Goal: Task Accomplishment & Management: Use online tool/utility

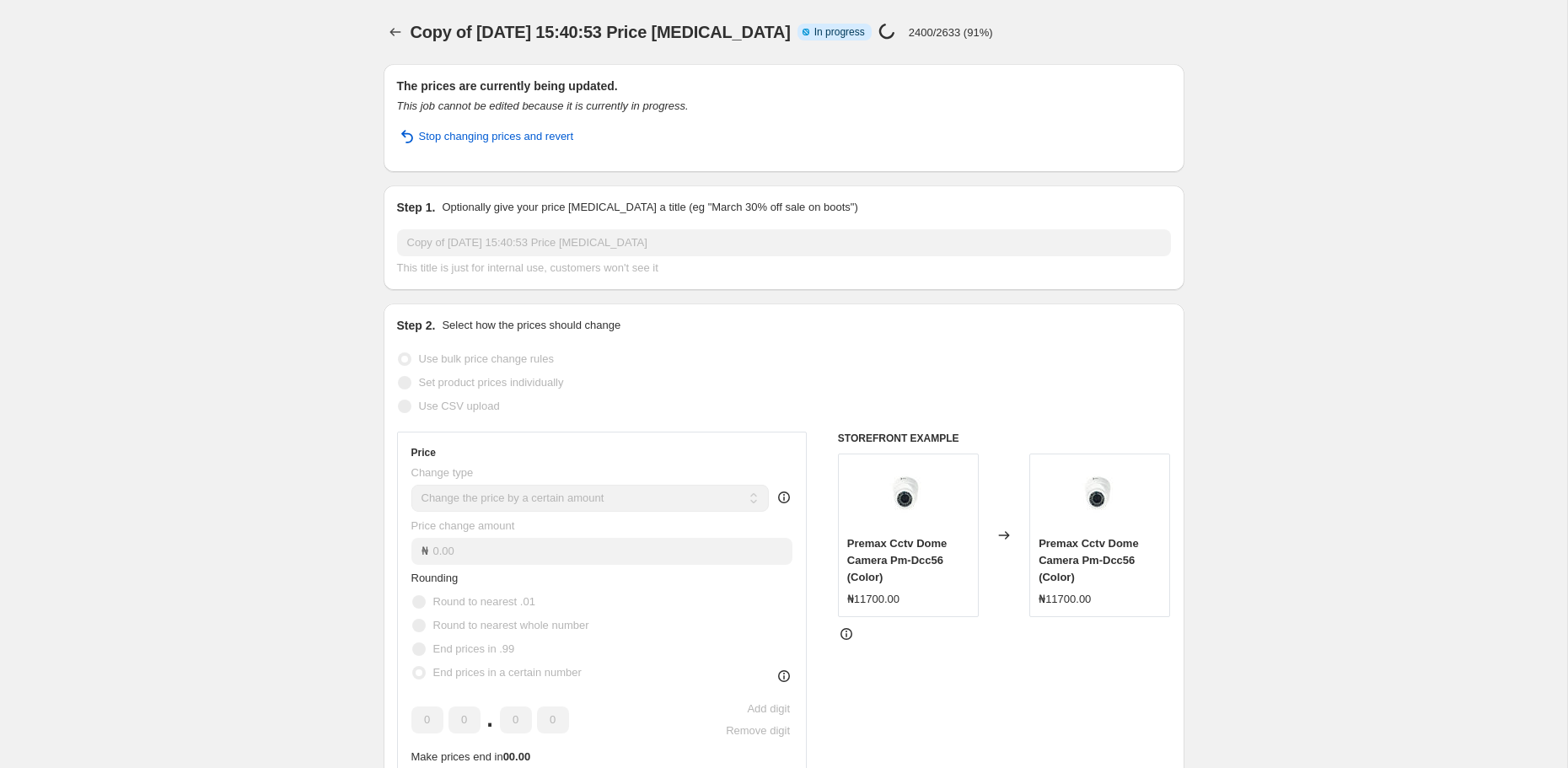
select select "by"
select select "no_change"
select select "product_status"
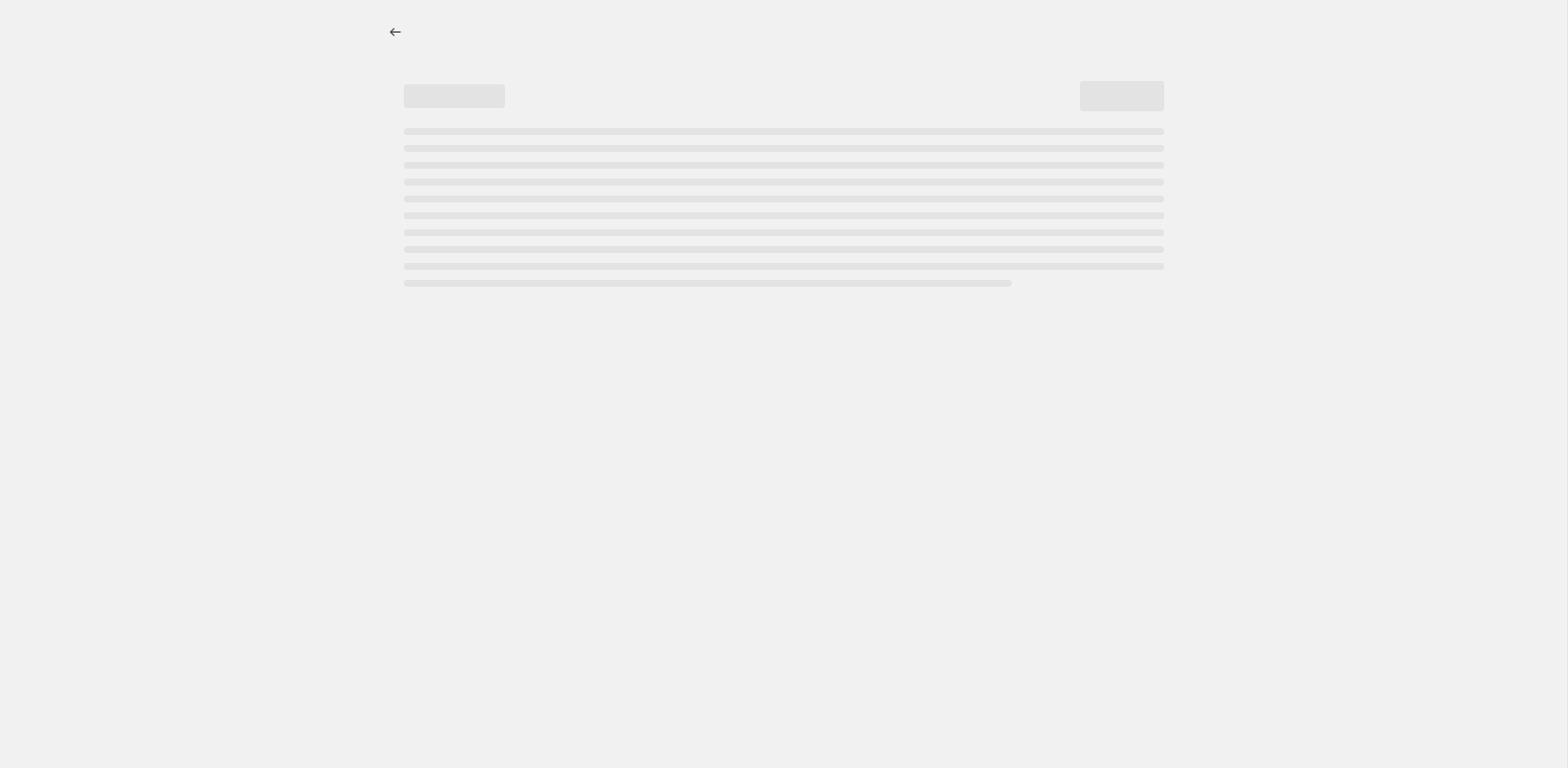
select select "by"
select select "no_change"
select select "product_status"
